Goal: Information Seeking & Learning: Learn about a topic

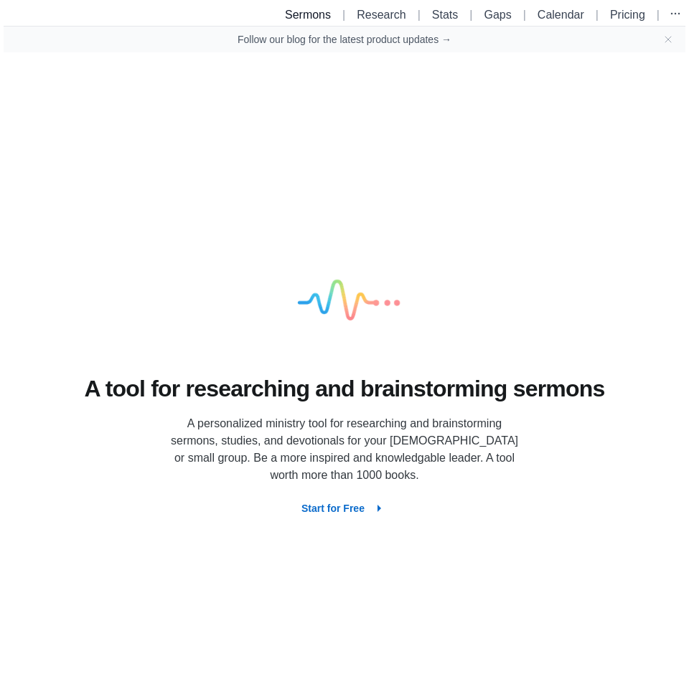
click at [308, 16] on link "Sermons" at bounding box center [308, 15] width 46 height 12
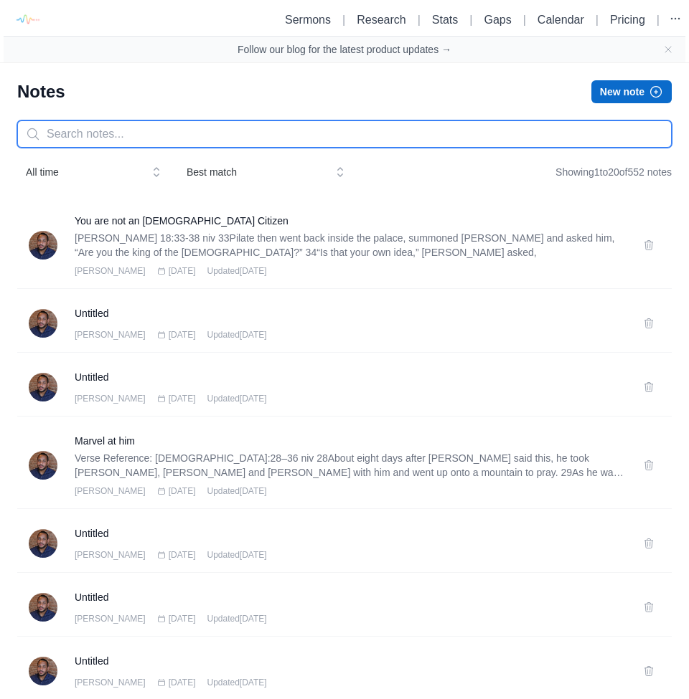
click at [158, 135] on input "text" at bounding box center [344, 134] width 654 height 27
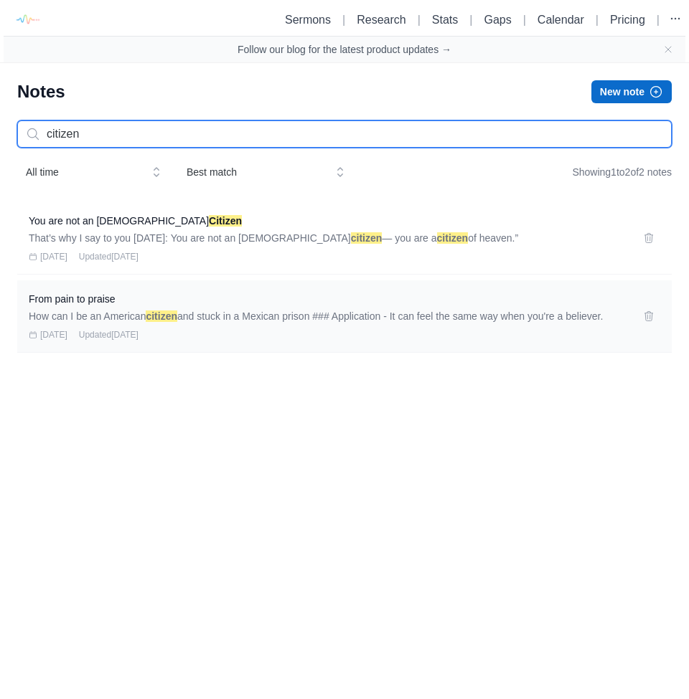
type input "citizen"
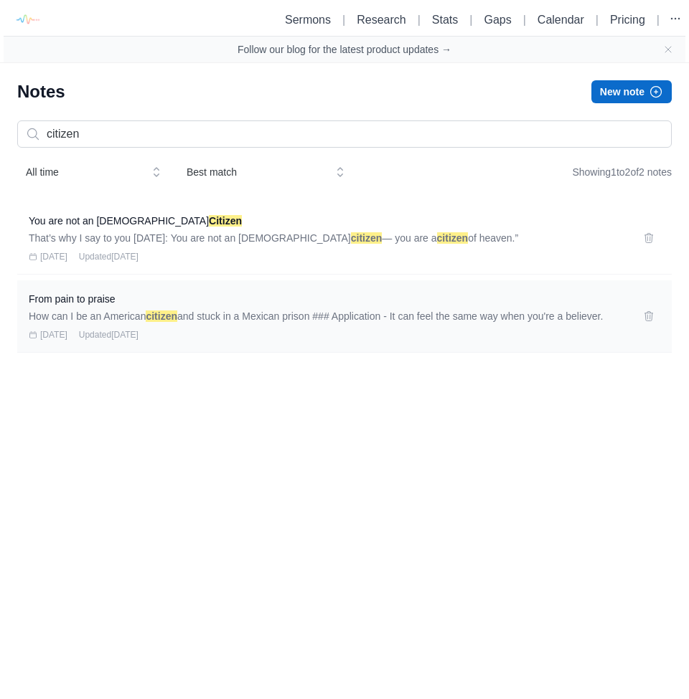
click at [138, 309] on p "How can I be an [DEMOGRAPHIC_DATA] citizen and stuck in a Mexican prison ### Ap…" at bounding box center [327, 316] width 597 height 14
click at [108, 300] on h3 "From pain to praise" at bounding box center [327, 299] width 597 height 14
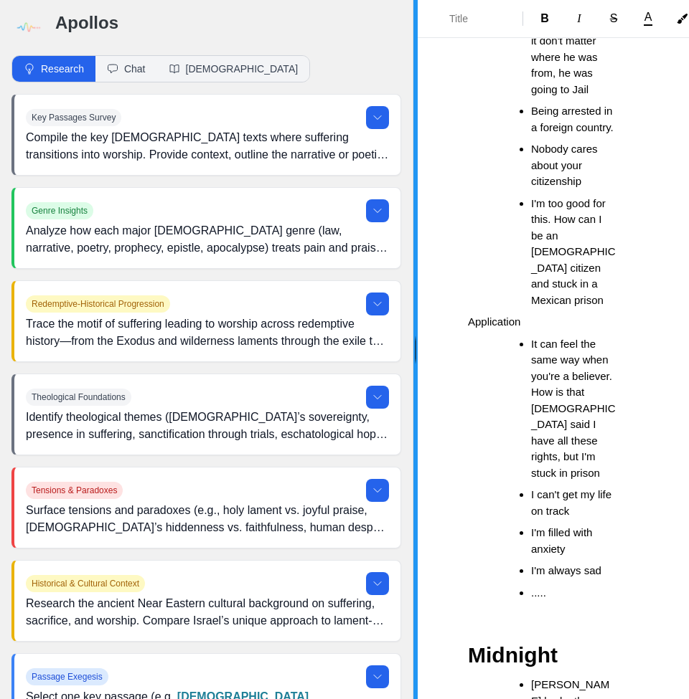
drag, startPoint x: 207, startPoint y: 337, endPoint x: 468, endPoint y: 319, distance: 261.8
click at [468, 319] on div "Apollos Research Chat Bible Key Passages Survey Compile the key biblical texts …" at bounding box center [344, 349] width 689 height 699
drag, startPoint x: 416, startPoint y: 347, endPoint x: 529, endPoint y: 348, distance: 112.6
click at [529, 348] on div "Apollos Research Chat Bible Key Passages Survey Compile the key biblical texts …" at bounding box center [344, 349] width 689 height 699
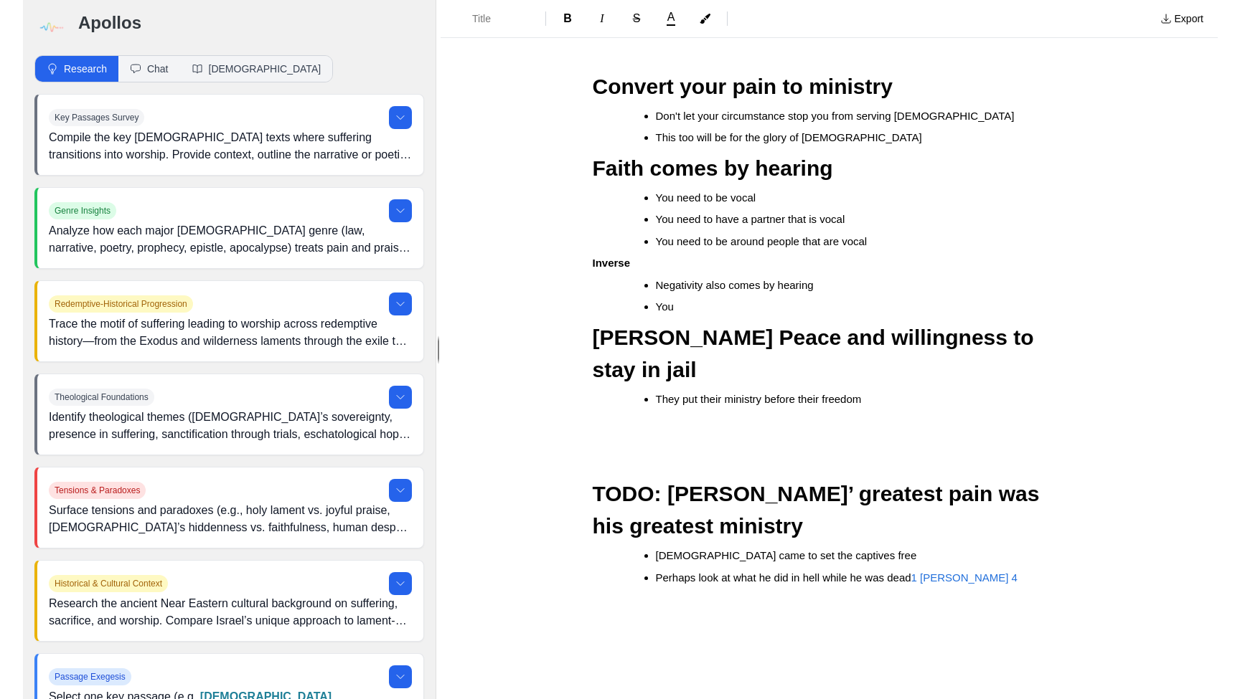
scroll to position [793, 0]
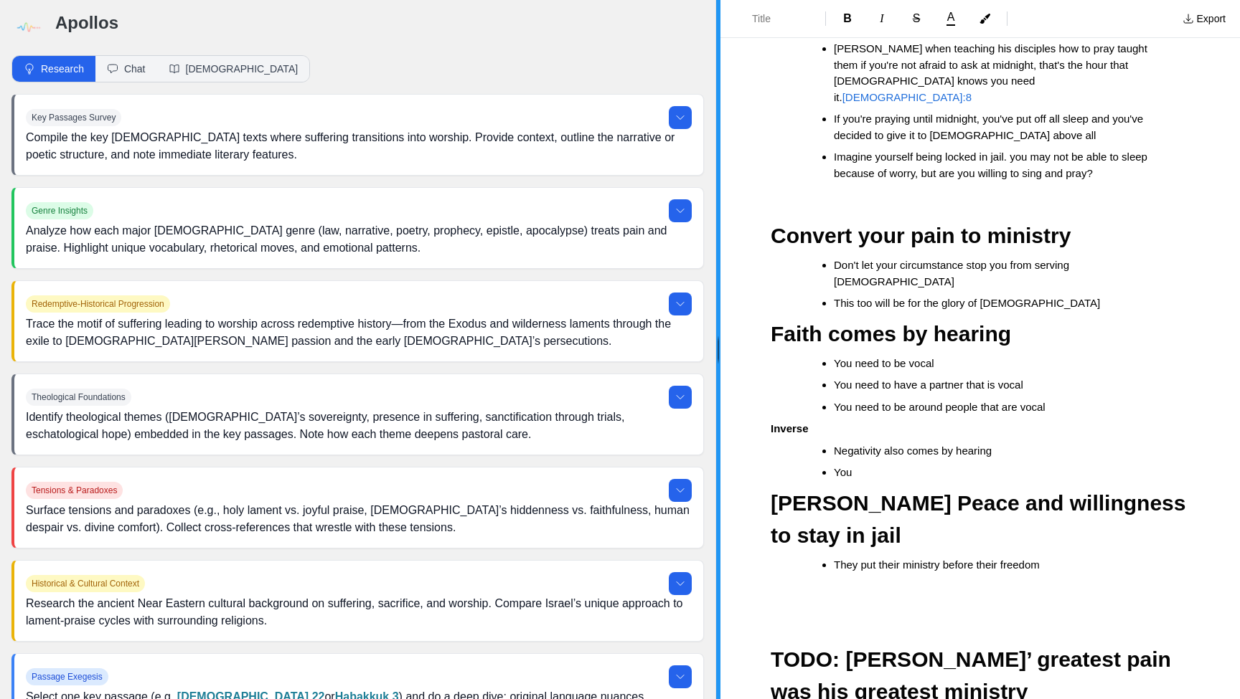
drag, startPoint x: 414, startPoint y: 349, endPoint x: 716, endPoint y: 382, distance: 303.9
click at [688, 382] on div at bounding box center [718, 349] width 4 height 699
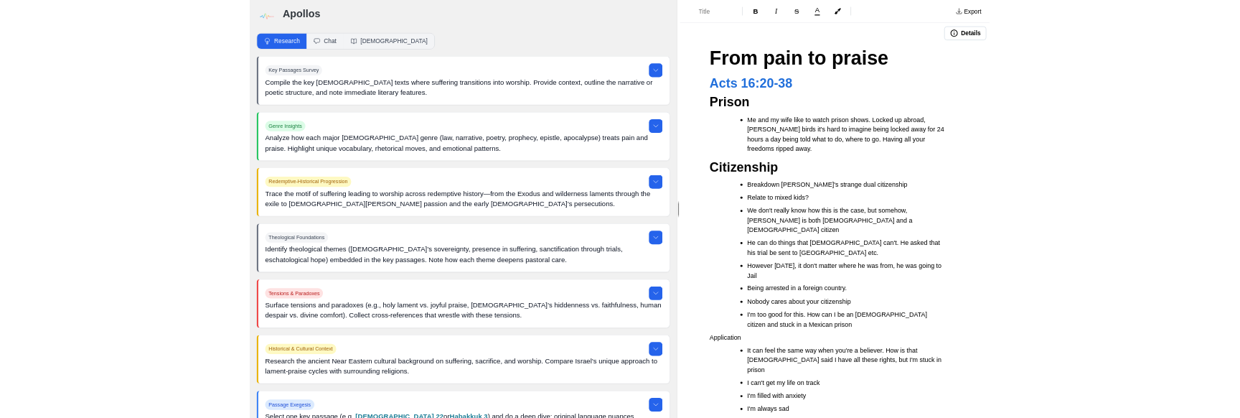
scroll to position [0, 0]
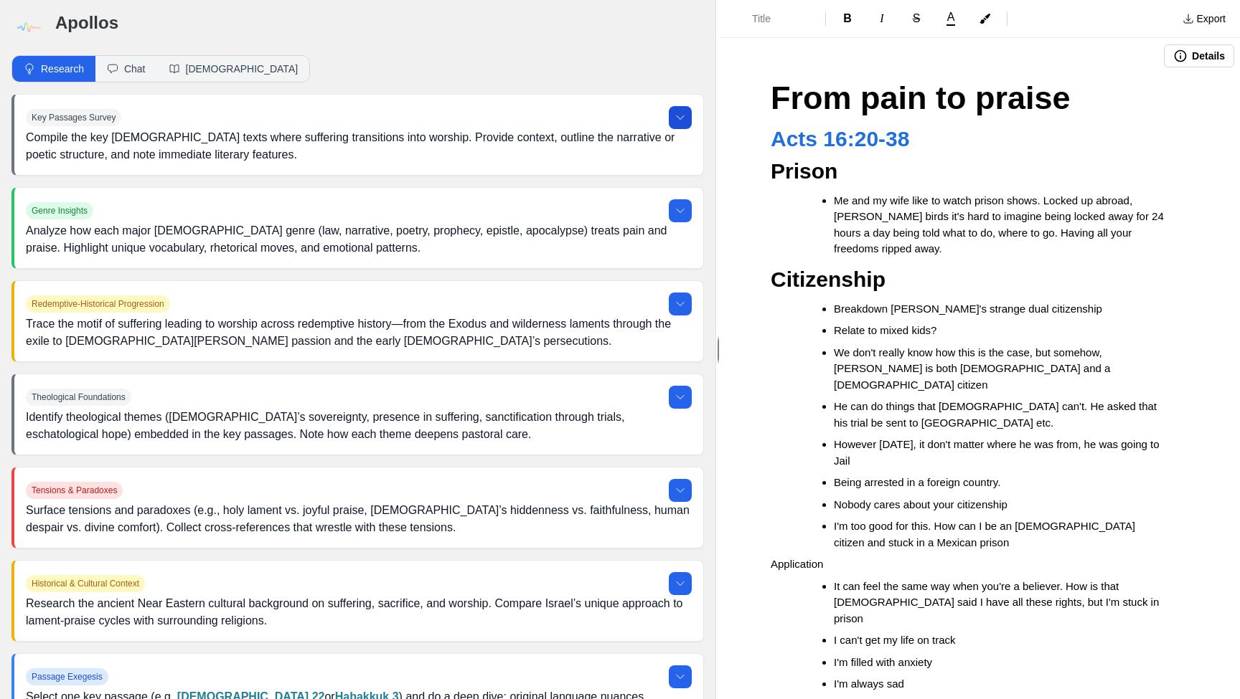
click at [682, 113] on icon at bounding box center [679, 117] width 11 height 11
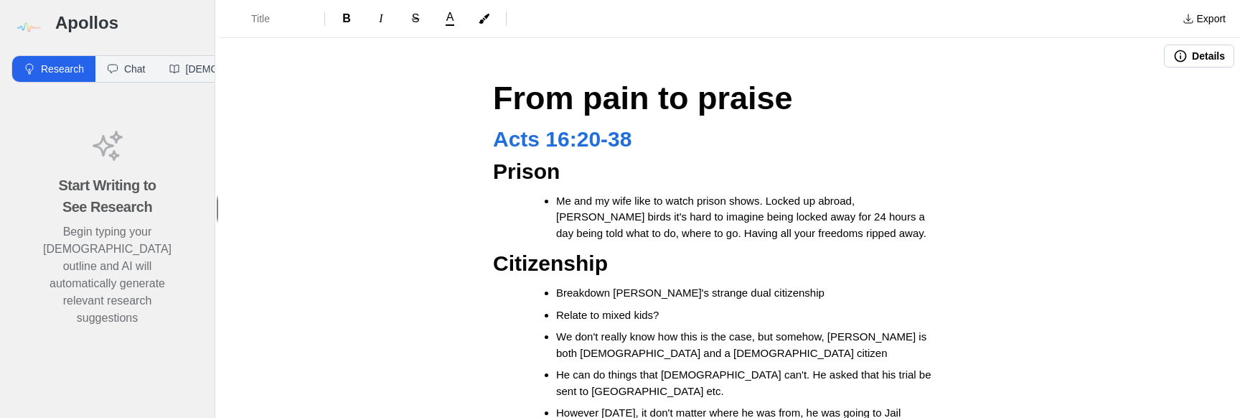
click at [790, 104] on h1 "From pain to praise" at bounding box center [729, 98] width 473 height 49
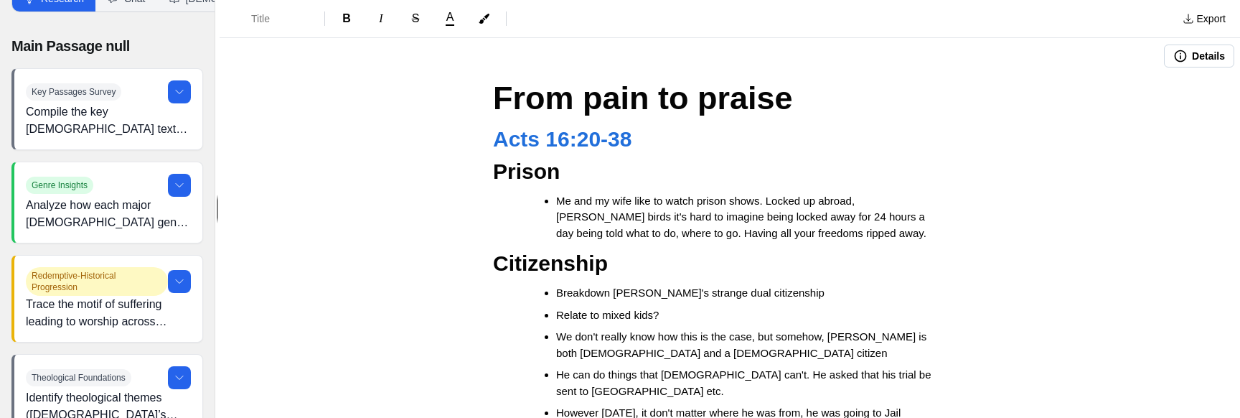
scroll to position [24, 0]
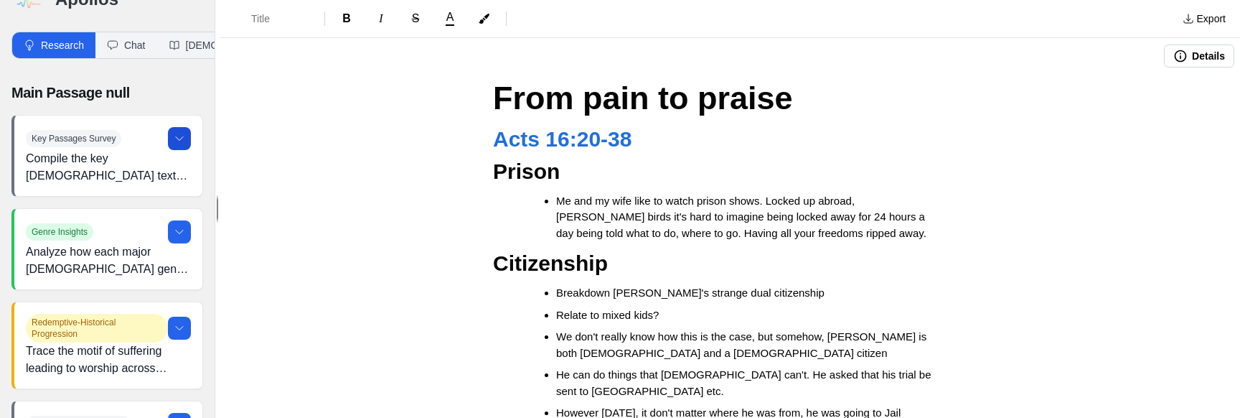
click at [180, 138] on icon at bounding box center [179, 138] width 11 height 11
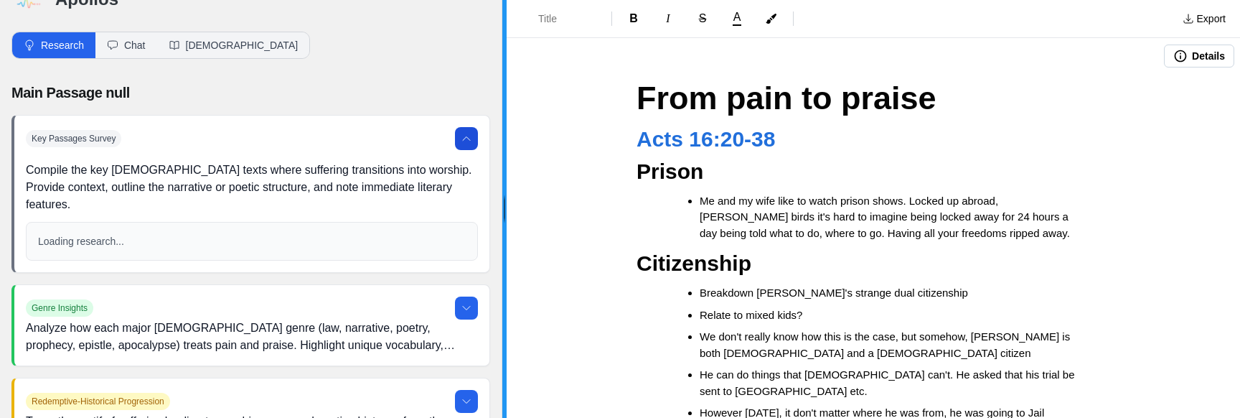
drag, startPoint x: 215, startPoint y: 214, endPoint x: 524, endPoint y: 253, distance: 311.0
click at [506, 253] on div at bounding box center [504, 209] width 4 height 418
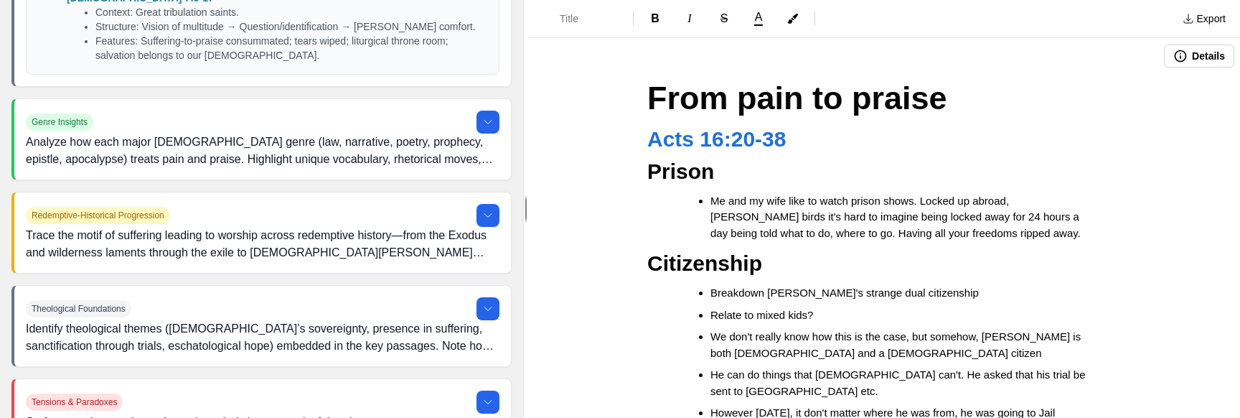
scroll to position [1891, 0]
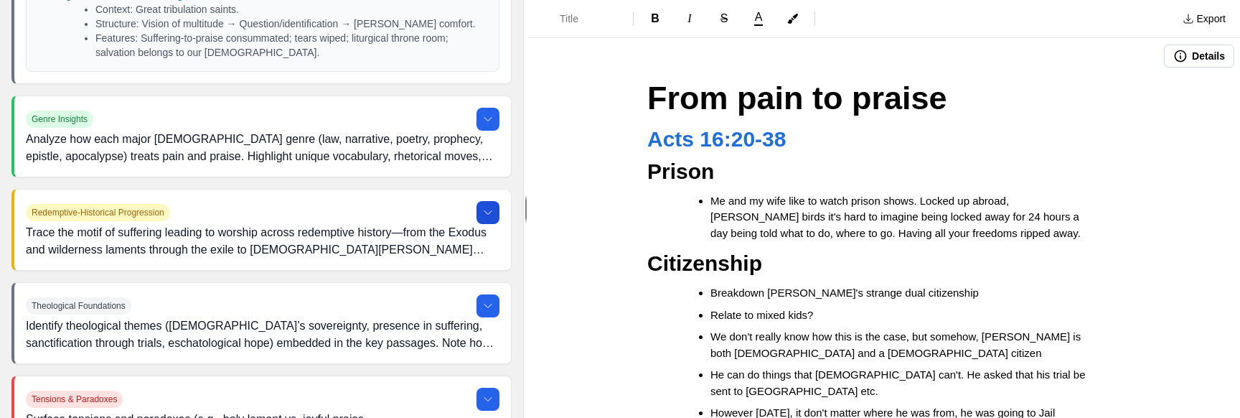
click at [489, 211] on icon at bounding box center [487, 213] width 7 height 4
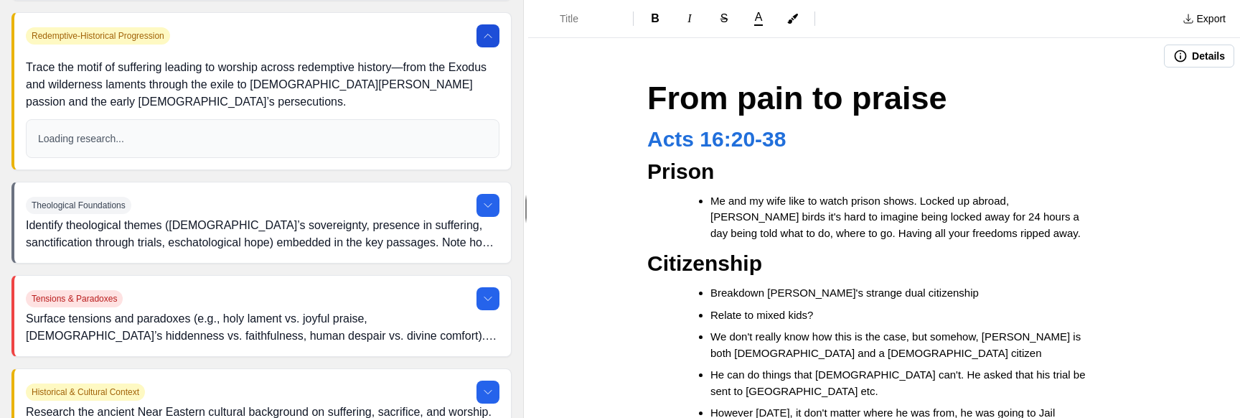
scroll to position [2072, 0]
